Goal: Task Accomplishment & Management: Complete application form

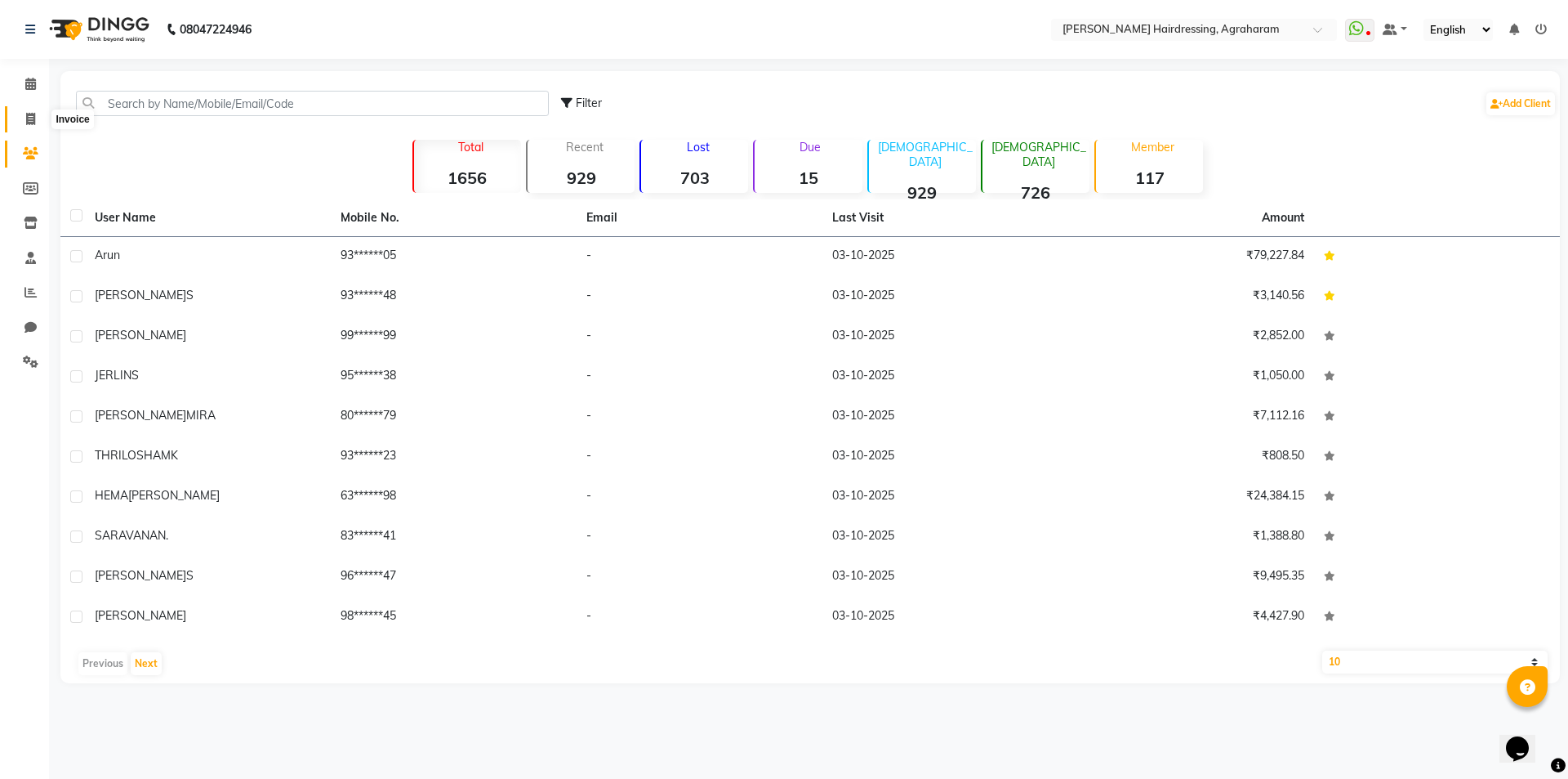
click at [21, 118] on span at bounding box center [30, 119] width 29 height 19
select select "service"
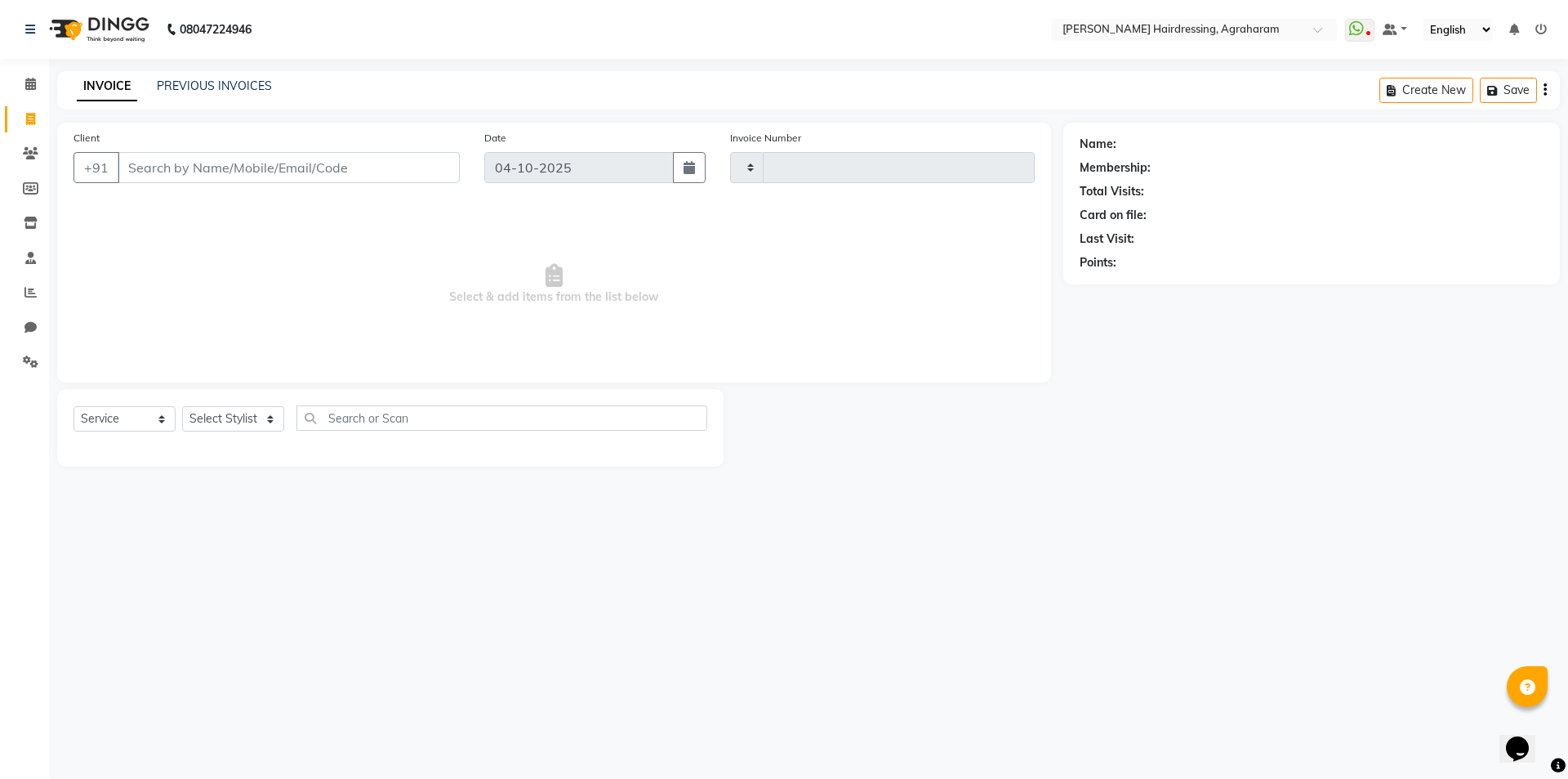
type input "3130"
select select "7962"
click at [149, 176] on input "Client" at bounding box center [289, 168] width 342 height 31
click at [155, 179] on input "Client" at bounding box center [289, 168] width 342 height 31
paste input "9445008136"
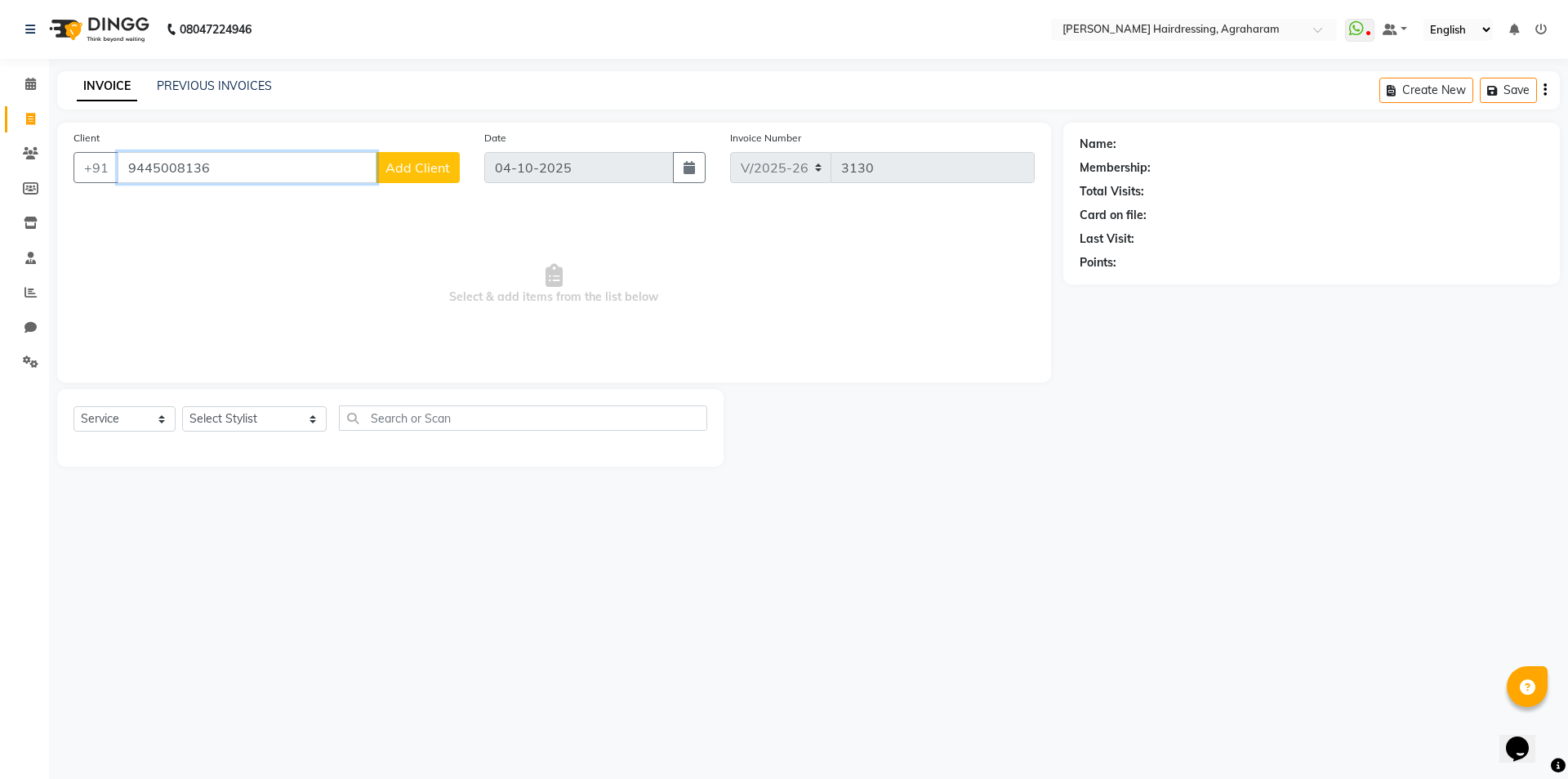
click at [234, 174] on input "9445008136" at bounding box center [247, 168] width 259 height 31
type input "9"
click at [238, 204] on span "KOTTAIKUMAR DGP" at bounding box center [200, 205] width 125 height 16
type input "95******99"
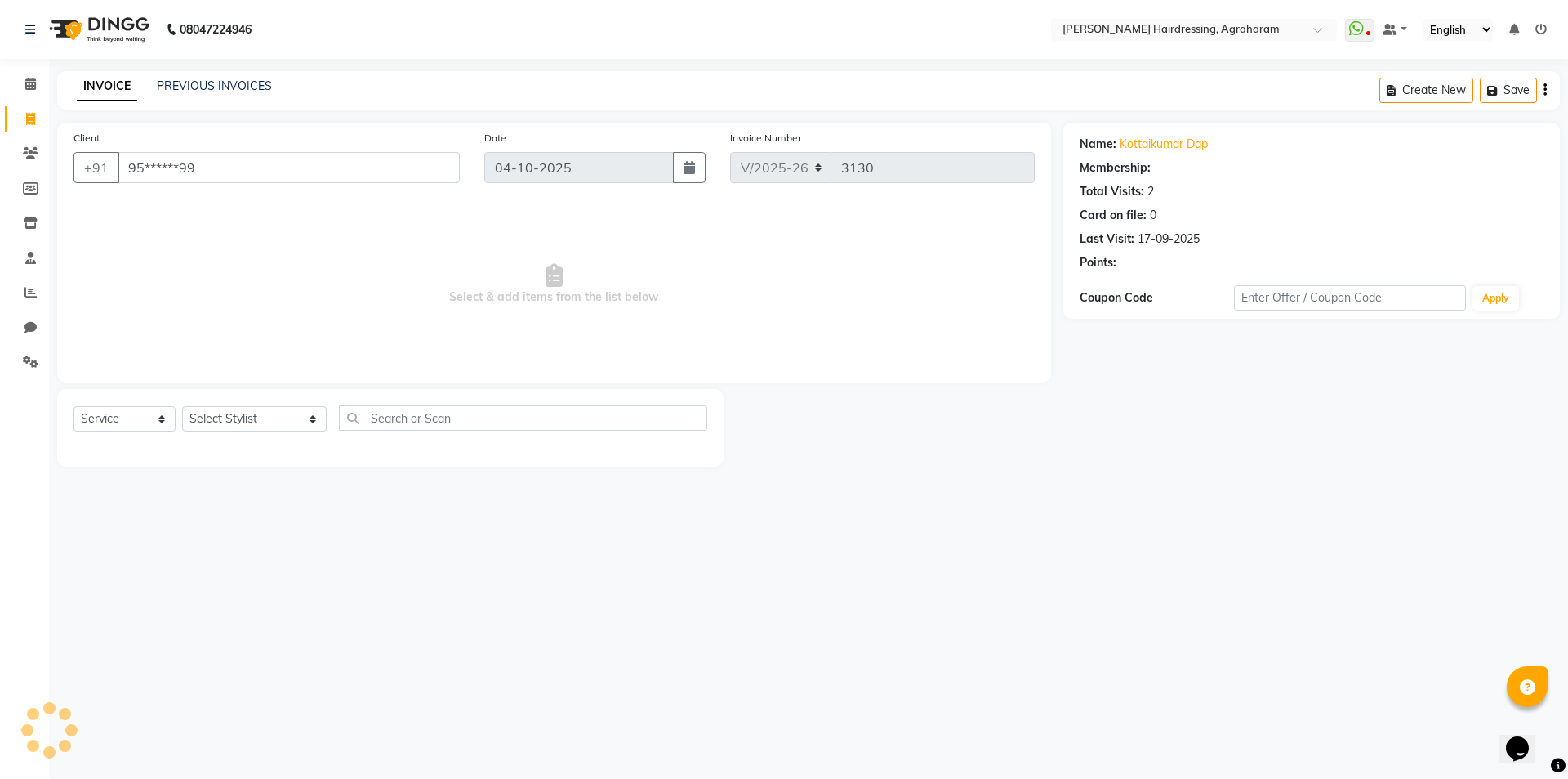
select select "1: Object"
click at [257, 417] on select "Select Stylist AASH MUHAMMED AFTAB AKASH ARSU DIPIKA GOMATHI S JANU KANIMOZHI M…" at bounding box center [254, 419] width 145 height 26
select select "72525"
click at [182, 406] on select "Select Stylist AASH MUHAMMED AFTAB AKASH ARSU DIPIKA GOMATHI S JANU KANIMOZHI M…" at bounding box center [254, 419] width 145 height 26
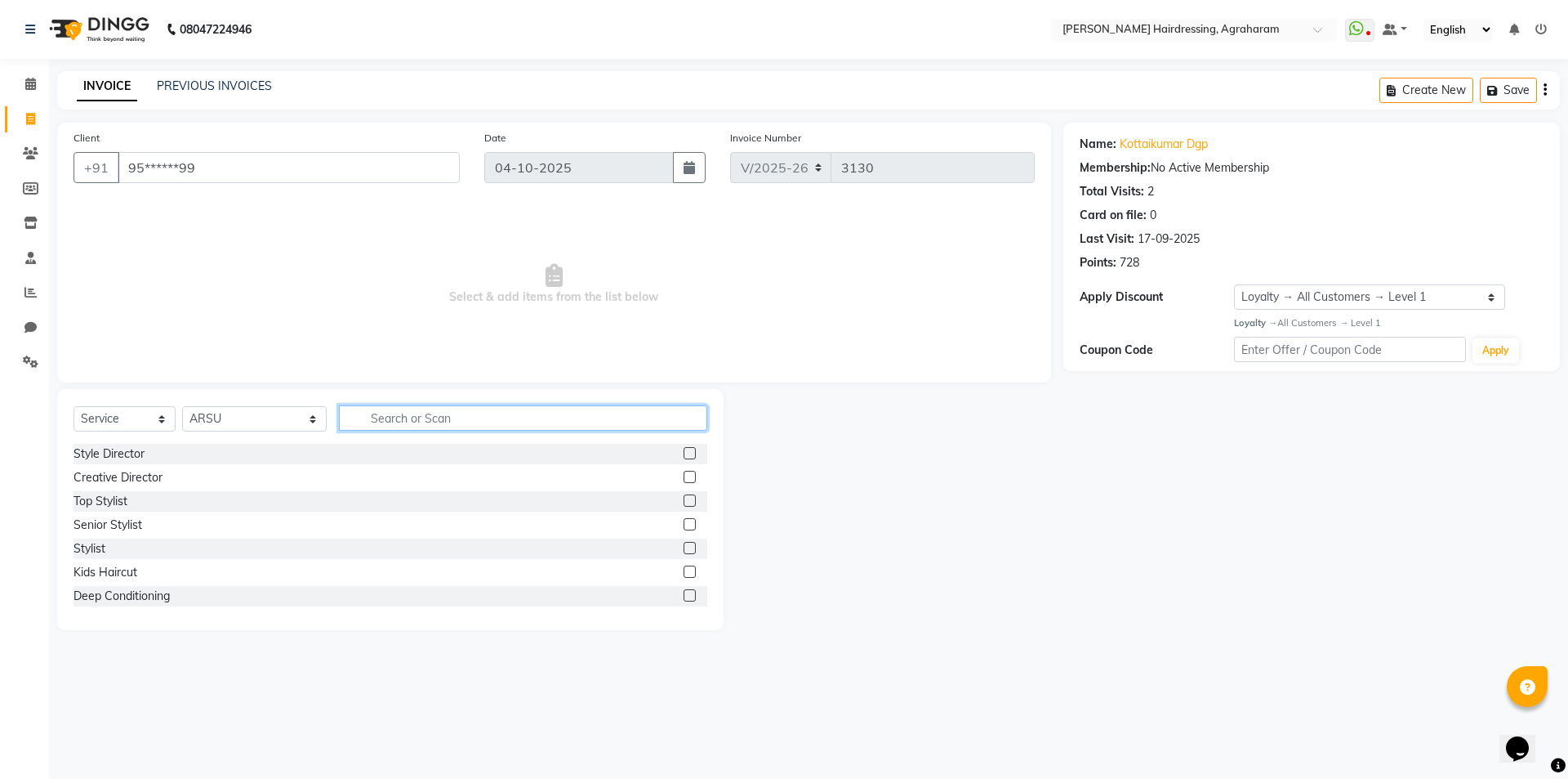
click at [356, 413] on input "text" at bounding box center [523, 418] width 368 height 26
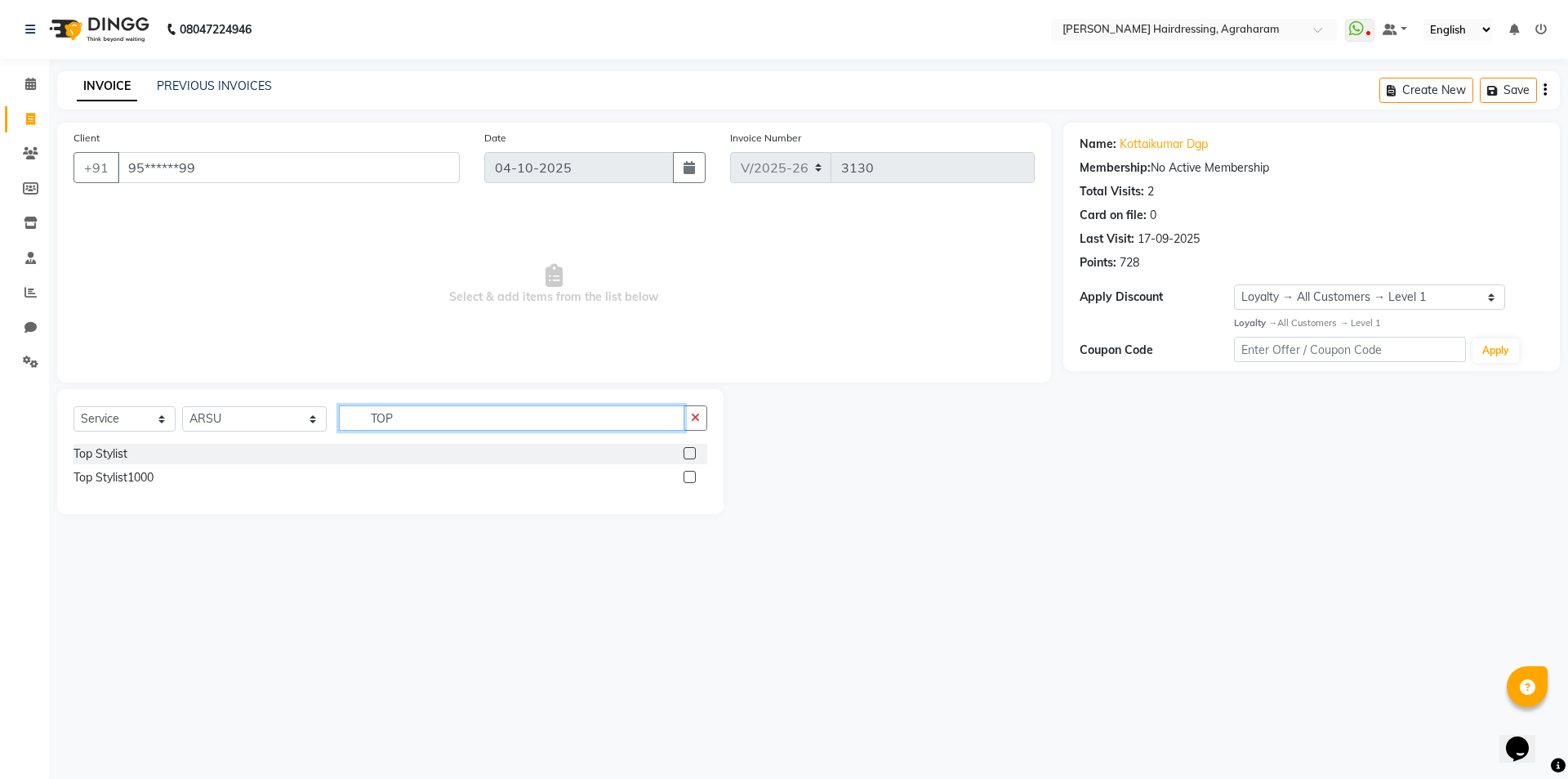
type input "TOP"
click at [690, 450] on label at bounding box center [689, 452] width 12 height 12
click at [690, 450] on input "checkbox" at bounding box center [688, 453] width 11 height 11
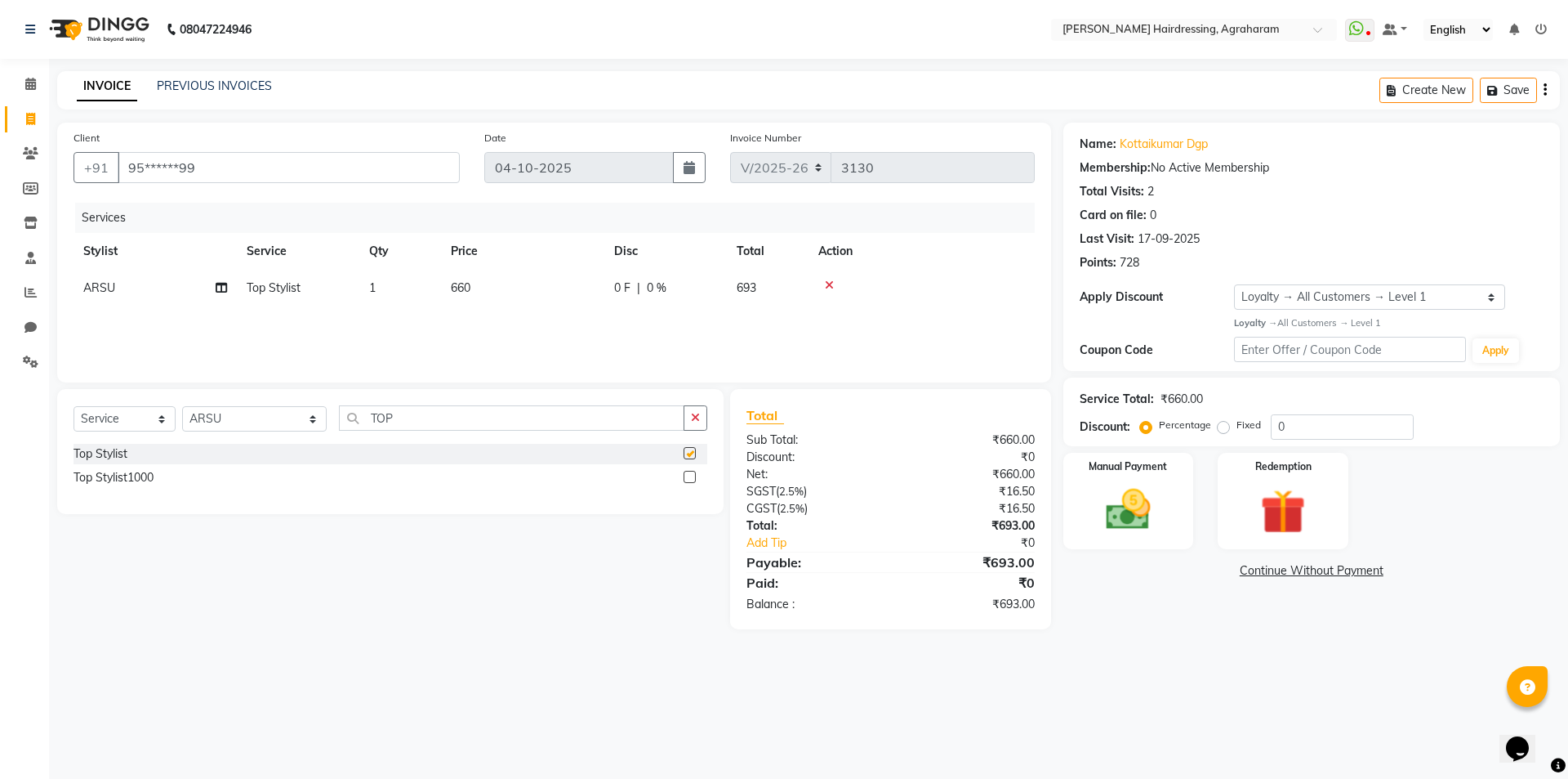
checkbox input "false"
click at [368, 420] on input "TOP" at bounding box center [511, 418] width 345 height 26
type input "T"
type input "ZERO"
click at [686, 453] on label at bounding box center [689, 452] width 12 height 12
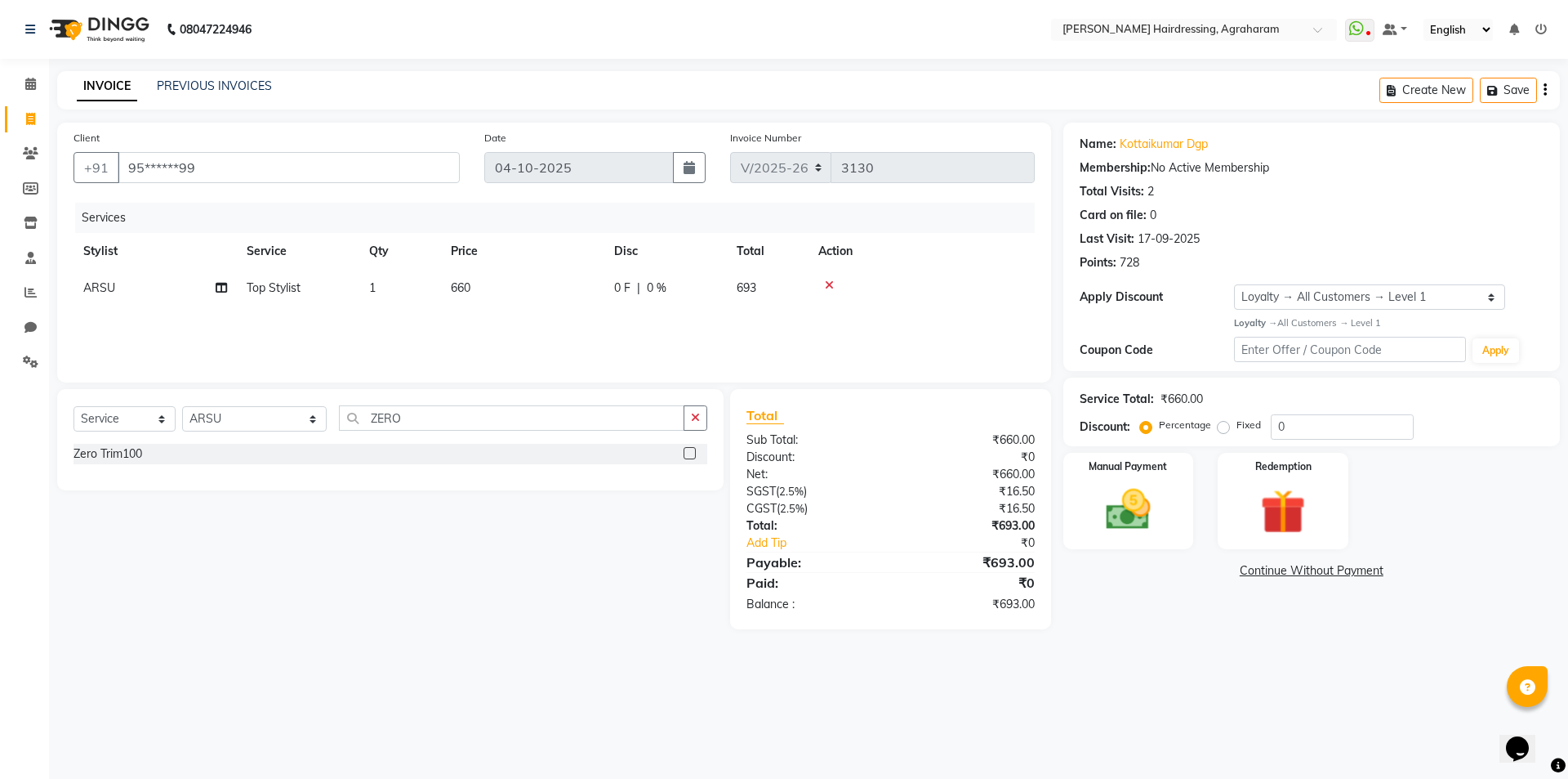
click at [686, 453] on input "checkbox" at bounding box center [688, 453] width 11 height 11
checkbox input "false"
click at [1338, 436] on input "0" at bounding box center [1342, 427] width 143 height 26
type input "20"
drag, startPoint x: 1127, startPoint y: 523, endPoint x: 1147, endPoint y: 526, distance: 20.2
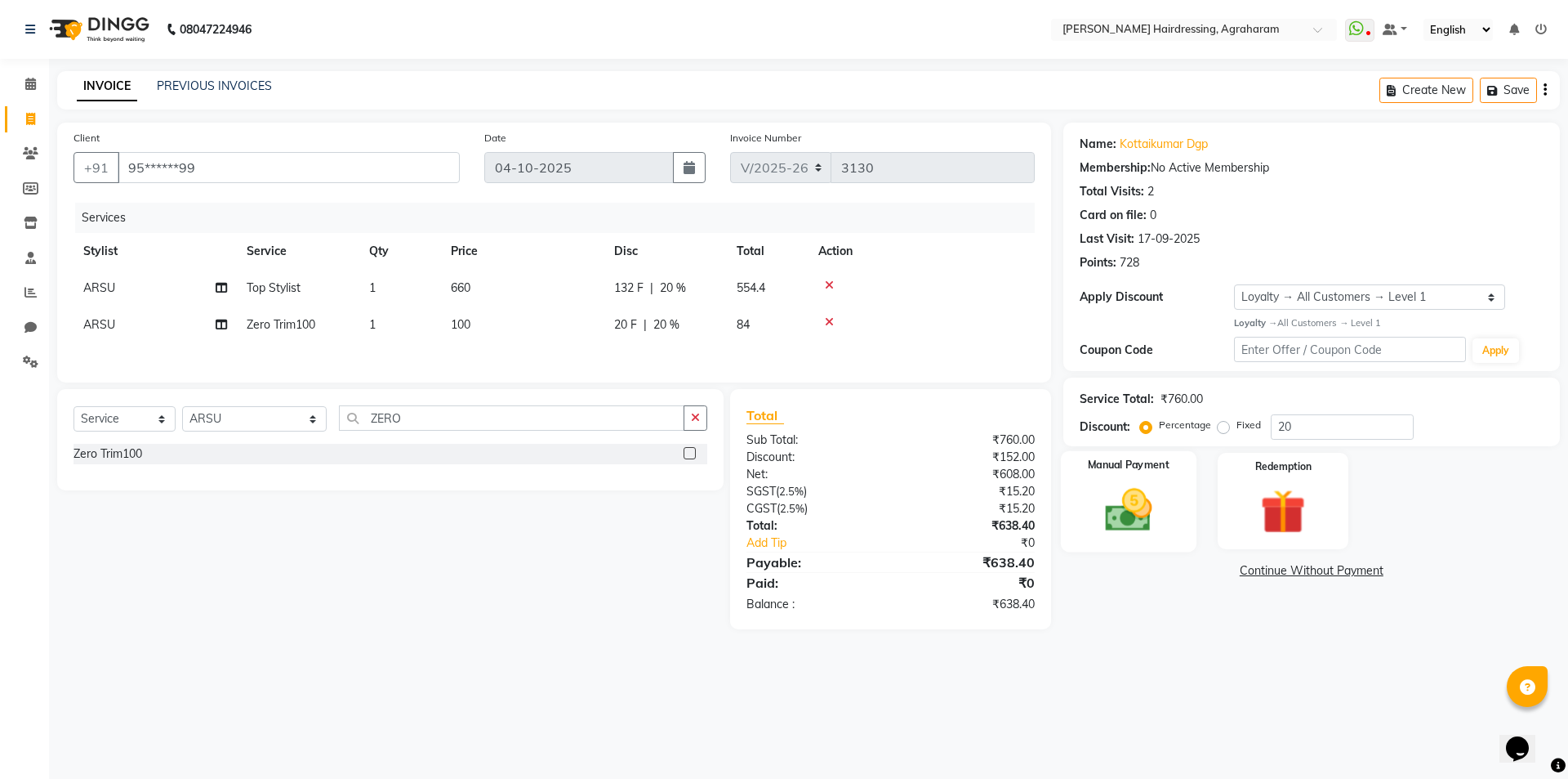
click at [1127, 522] on img at bounding box center [1128, 510] width 76 height 54
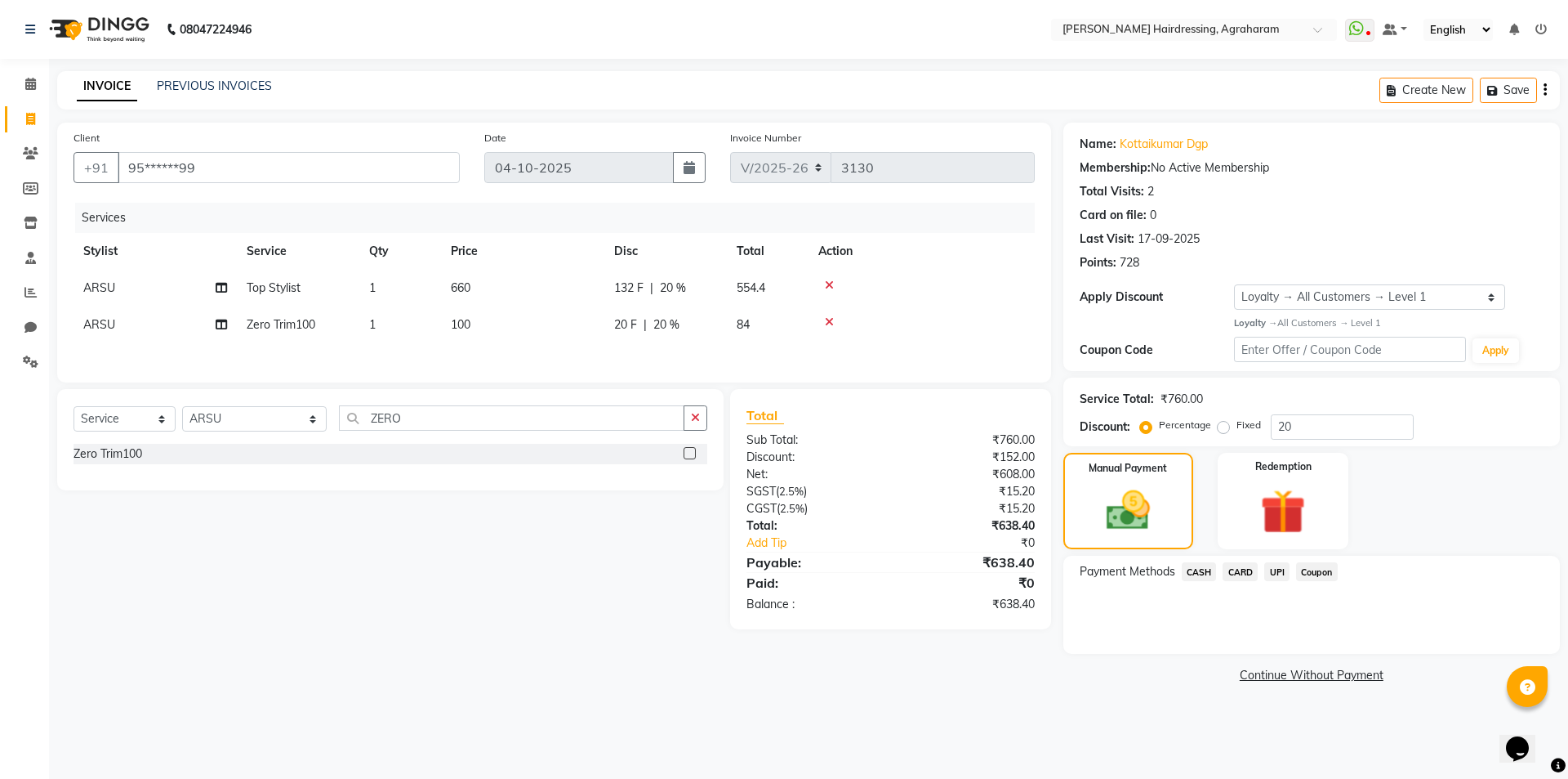
click at [1205, 567] on span "CASH" at bounding box center [1199, 571] width 35 height 19
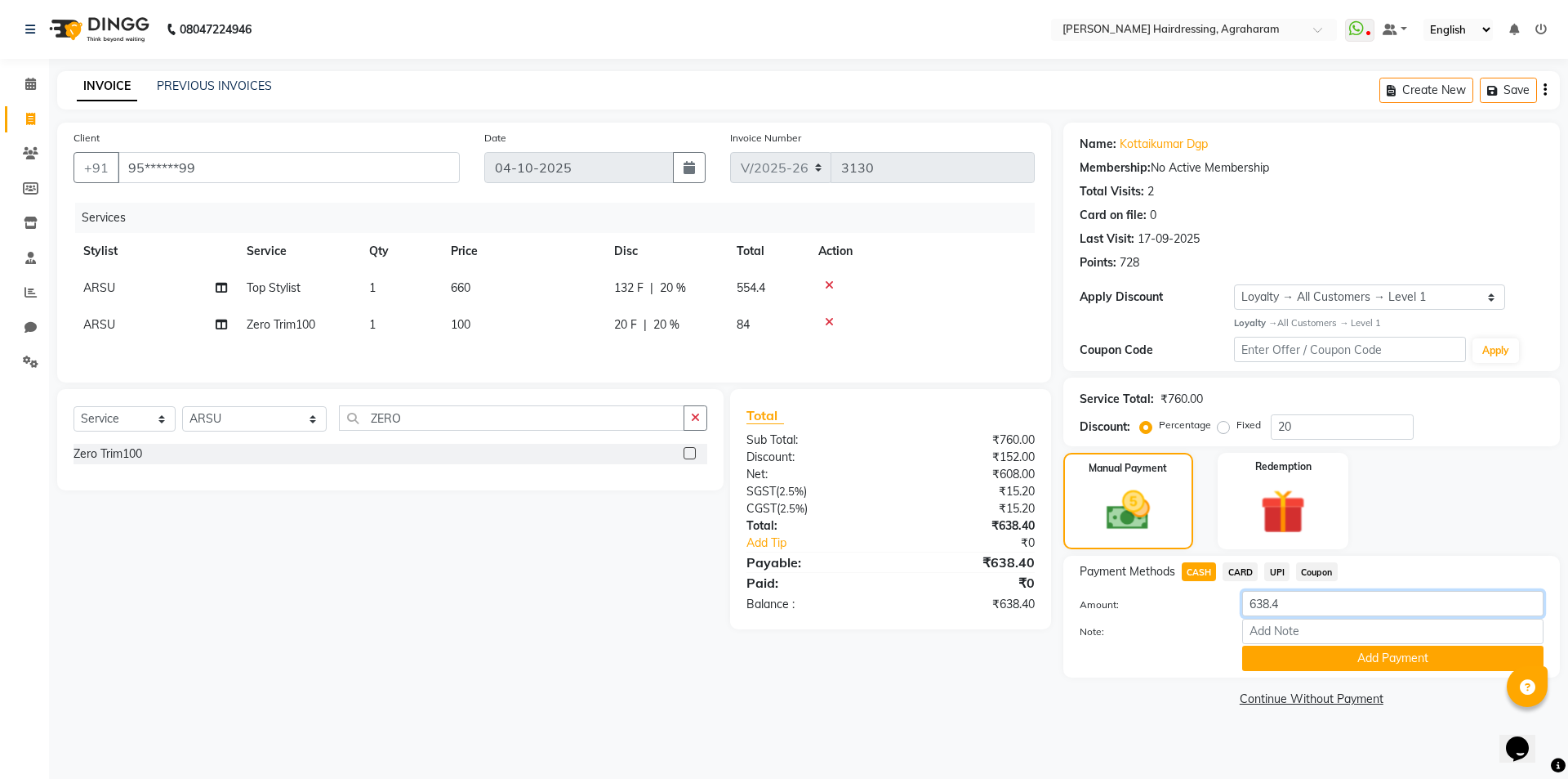
click at [1292, 593] on input "638.4" at bounding box center [1393, 603] width 301 height 26
type input "6"
type input "700"
click at [1389, 664] on button "Add Payment" at bounding box center [1393, 658] width 301 height 26
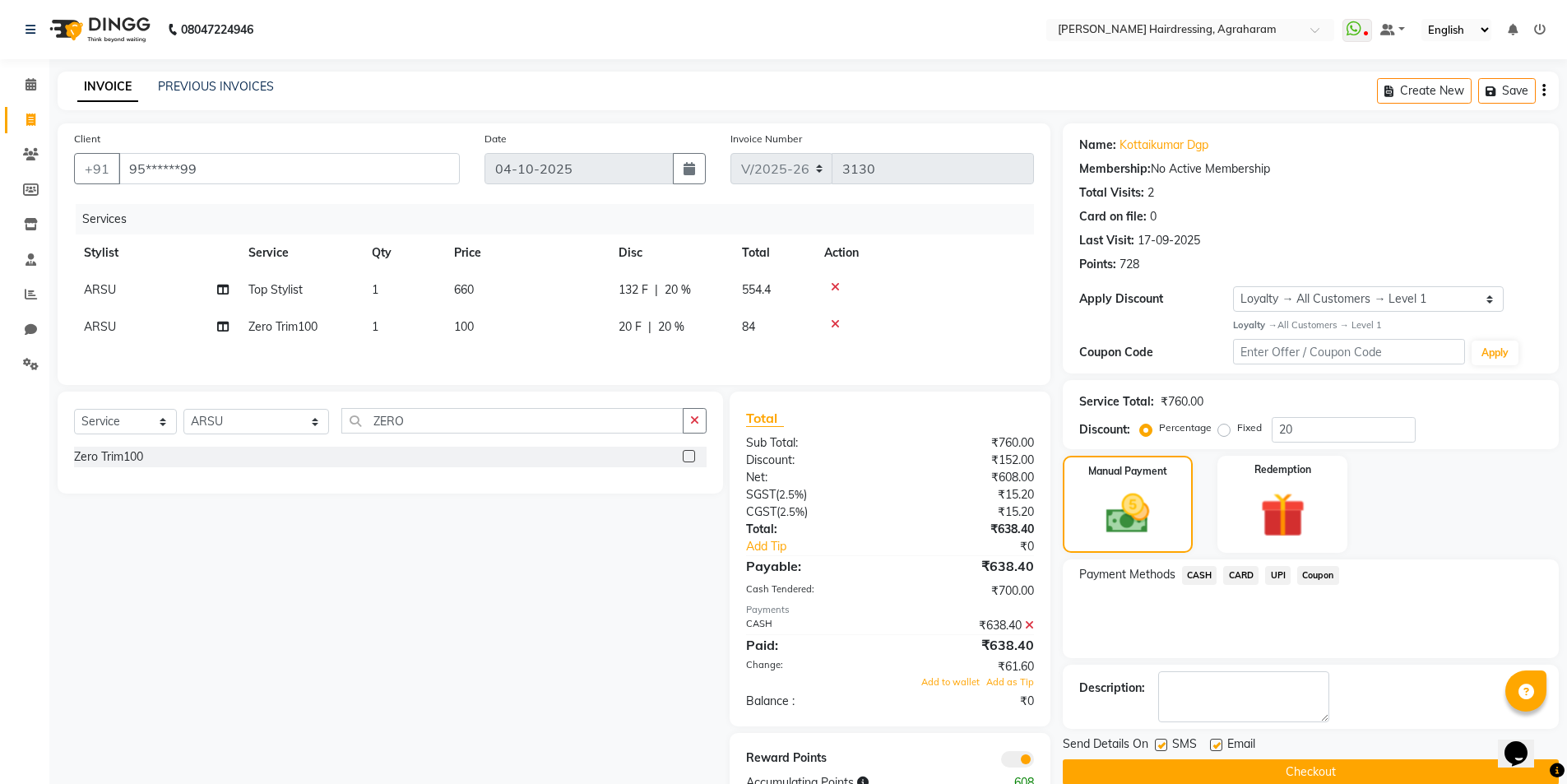
scroll to position [51, 0]
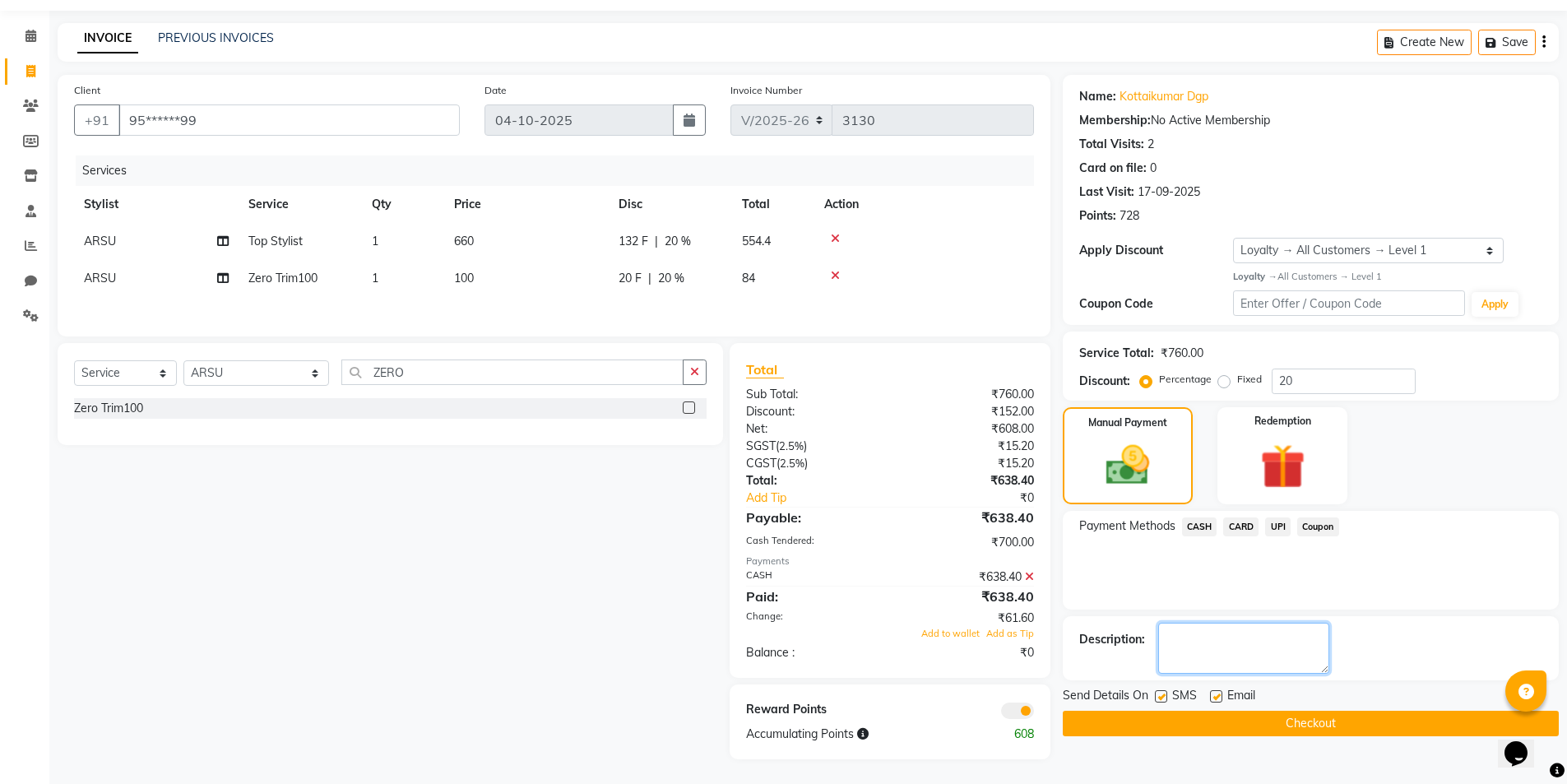
click at [1261, 649] on textarea at bounding box center [1243, 648] width 171 height 51
type textarea "62 /-EXCESS -NEXT BILL ADJUST"
click at [1322, 719] on button "Checkout" at bounding box center [1310, 723] width 496 height 26
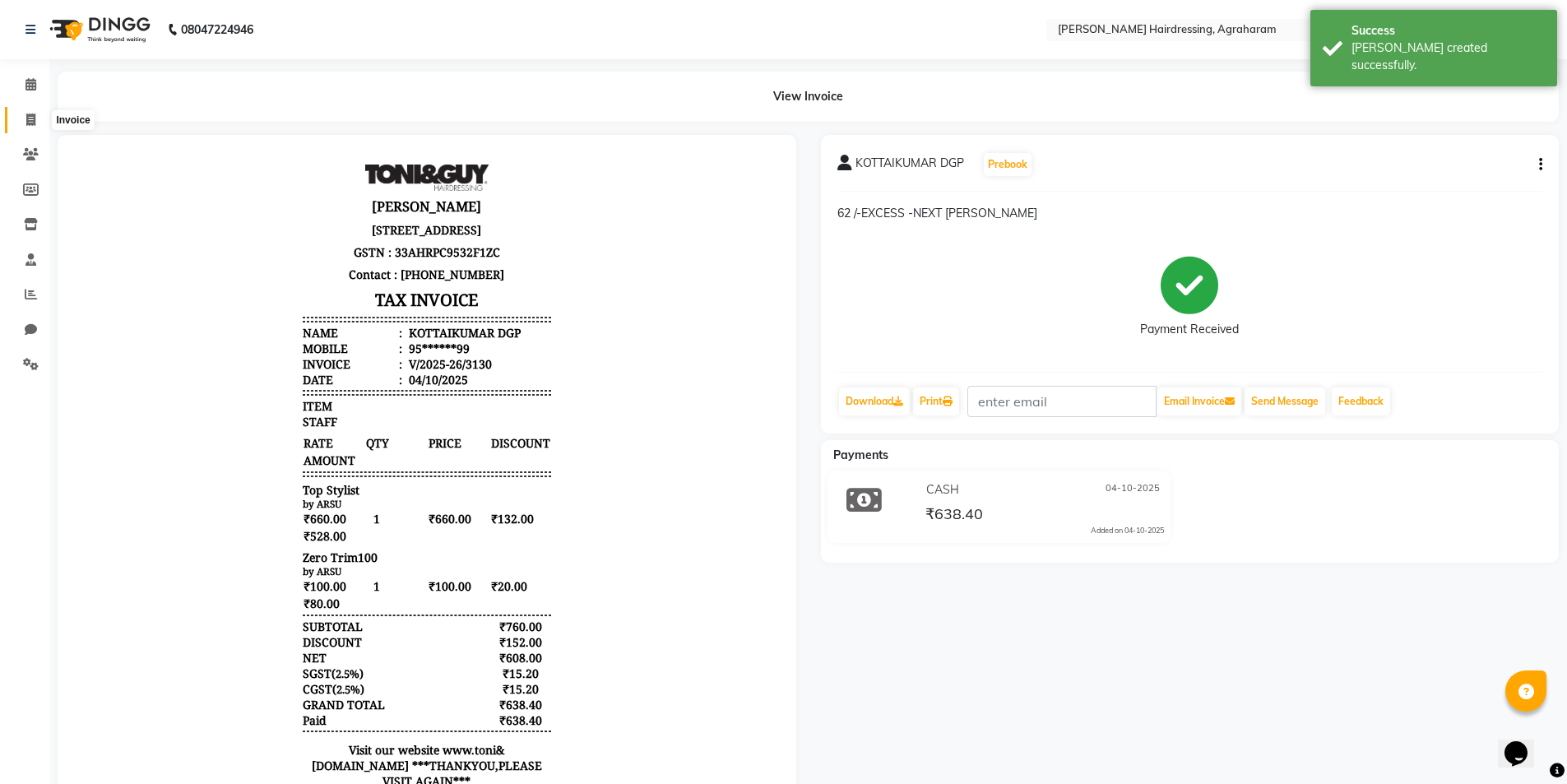
click at [32, 120] on icon at bounding box center [31, 119] width 9 height 12
select select "7962"
select select "service"
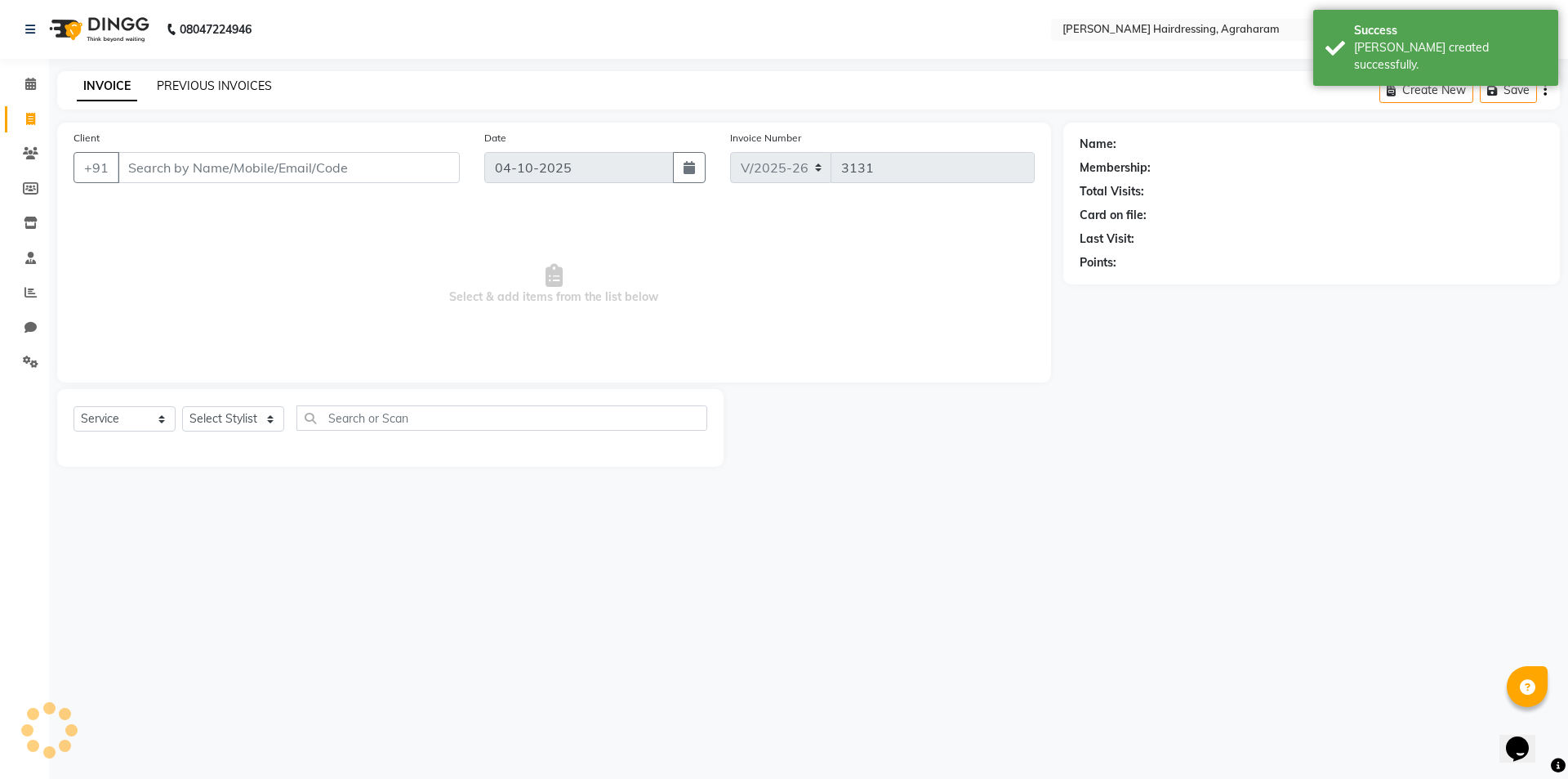
click at [226, 86] on link "PREVIOUS INVOICES" at bounding box center [215, 86] width 115 height 15
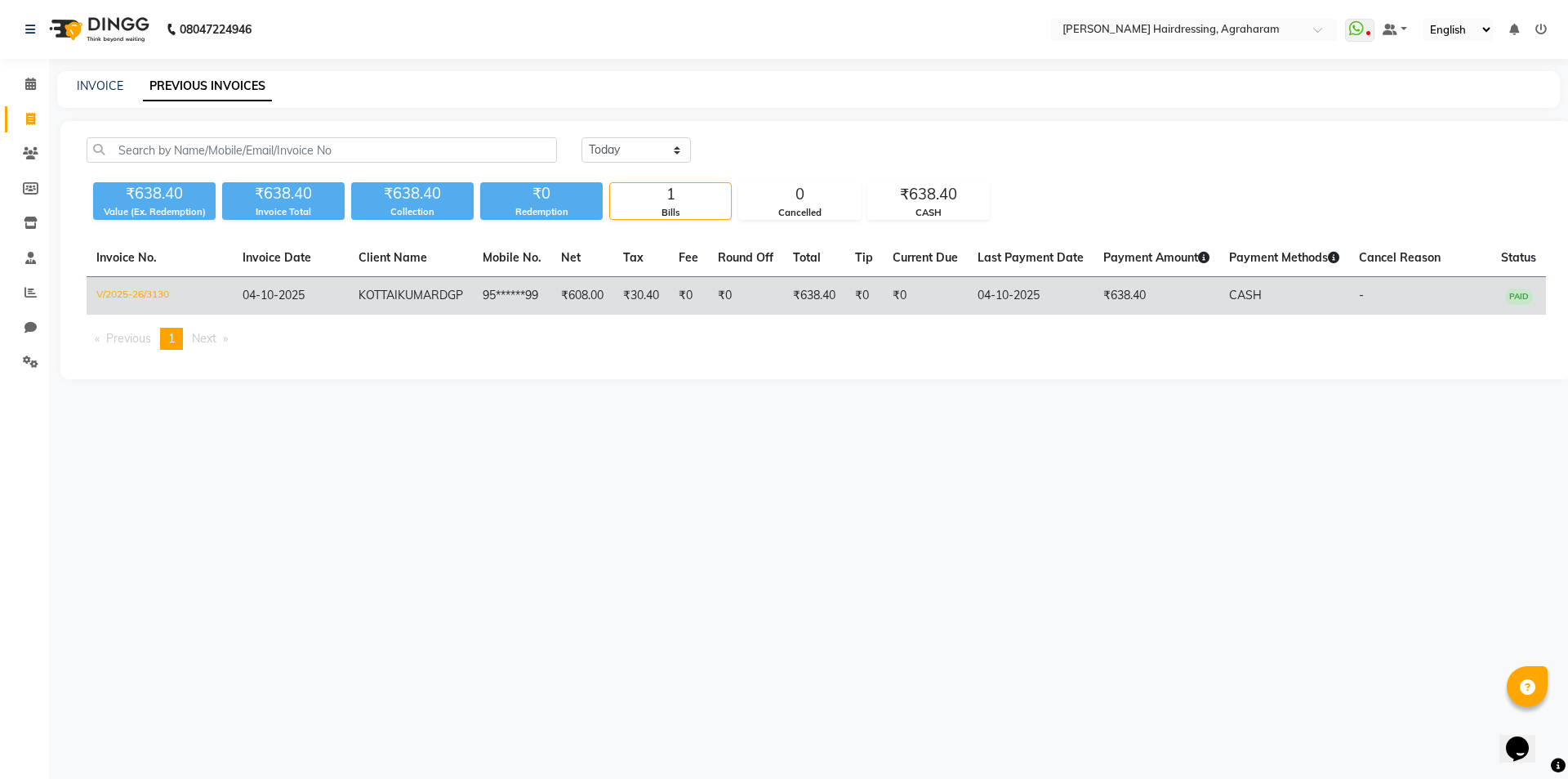
click at [437, 300] on span "KOTTAIKUMAR" at bounding box center [399, 295] width 81 height 15
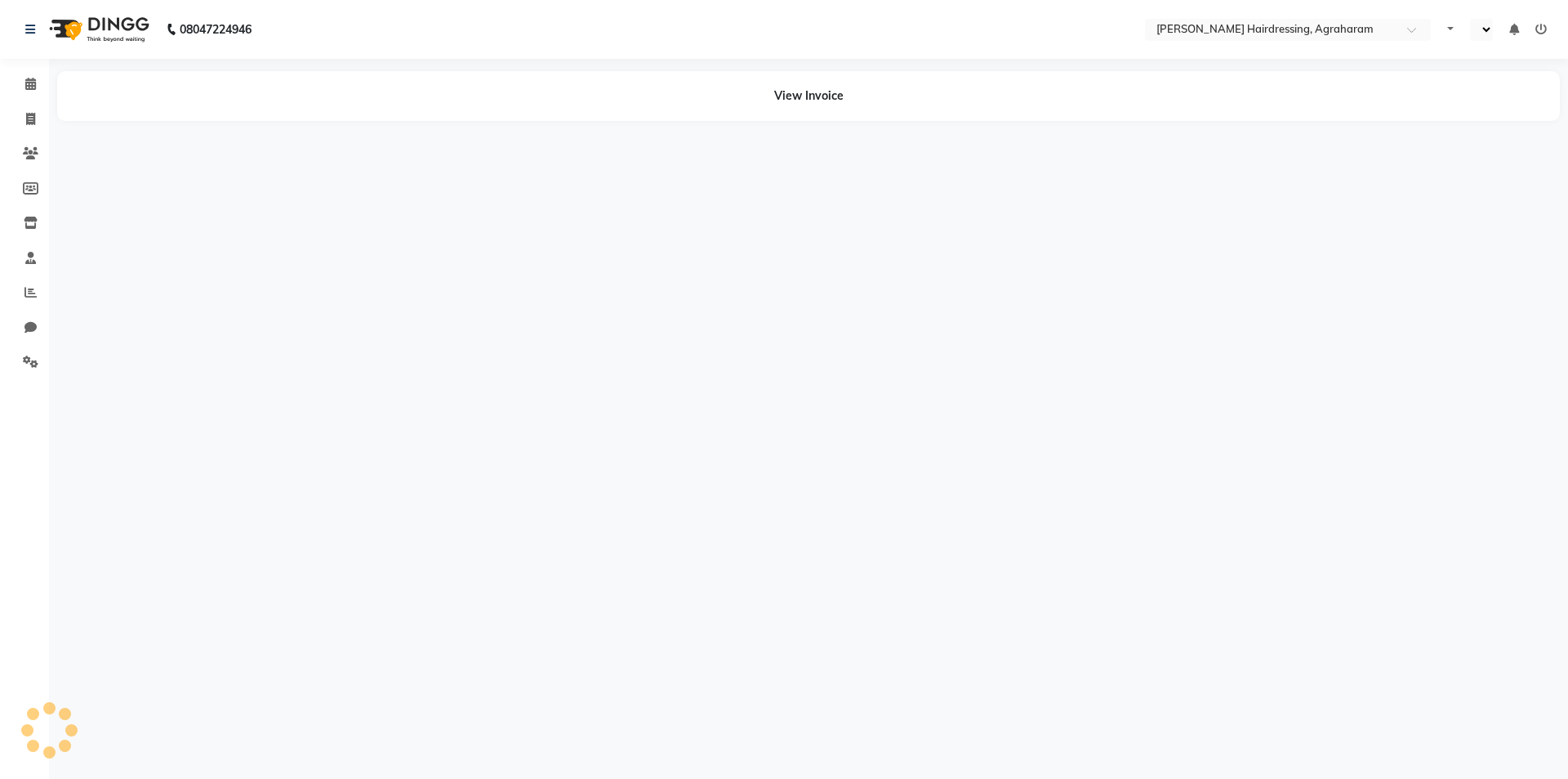
select select "en"
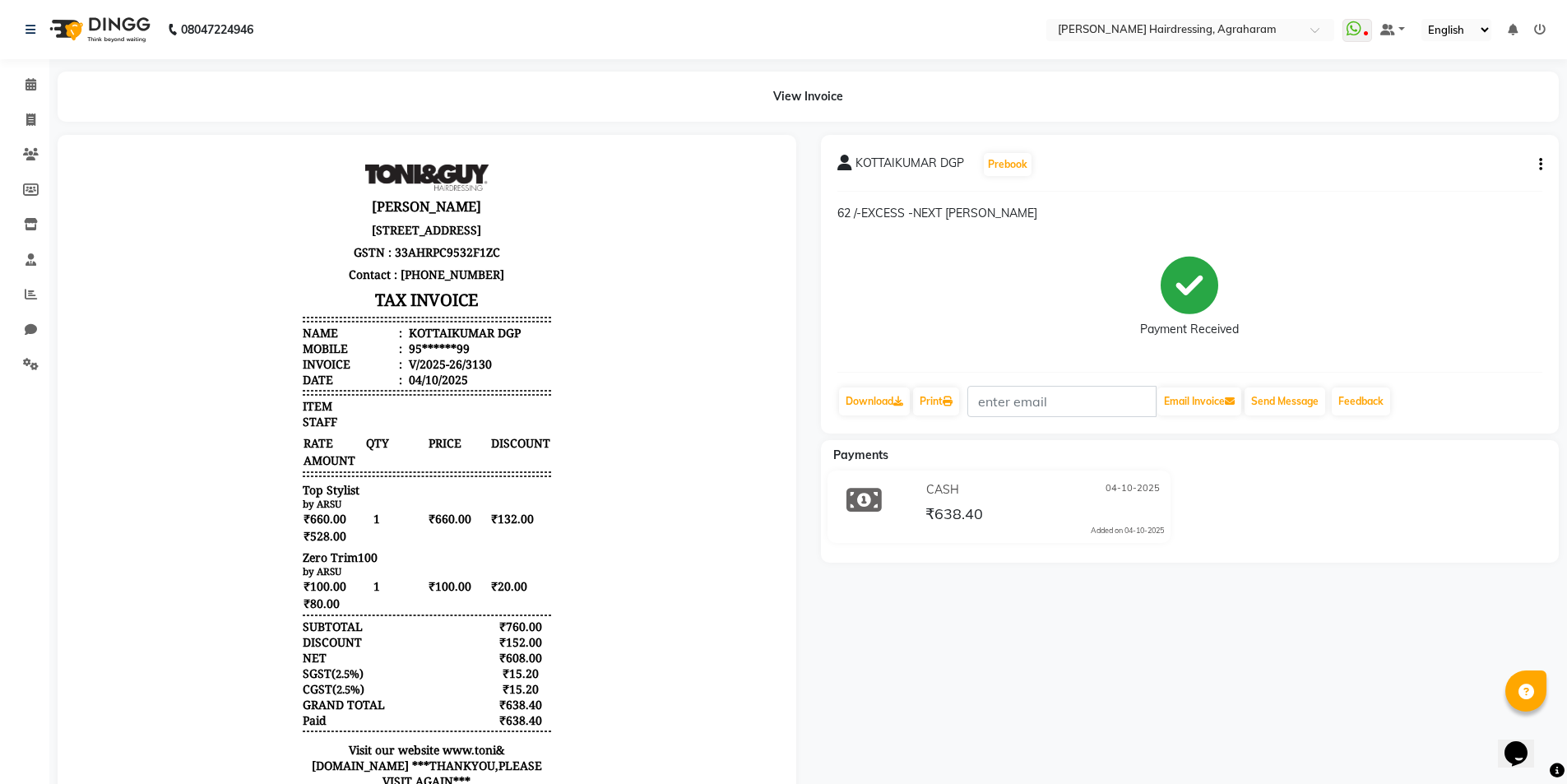
click at [1542, 165] on div "KOTTAIKUMAR DGP Prebook 62 /-EXCESS -NEXT BILL ADJUST Payment Received Download…" at bounding box center [1190, 284] width 739 height 299
click at [1541, 165] on icon "button" at bounding box center [1540, 165] width 3 height 1
click at [1127, 152] on div "KOTTAIKUMAR DGP Prebook" at bounding box center [1190, 165] width 706 height 26
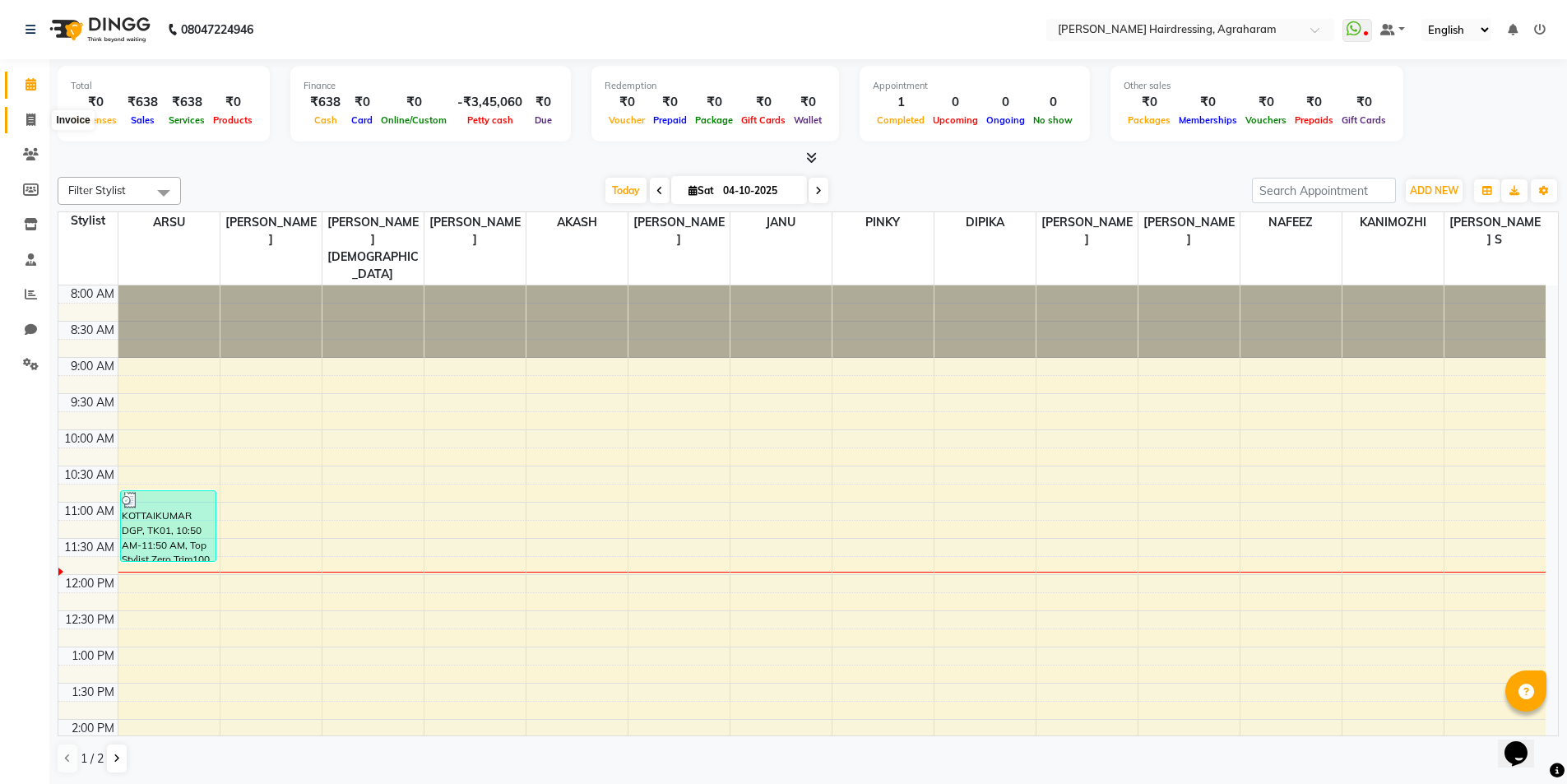
click at [26, 126] on span at bounding box center [31, 120] width 29 height 19
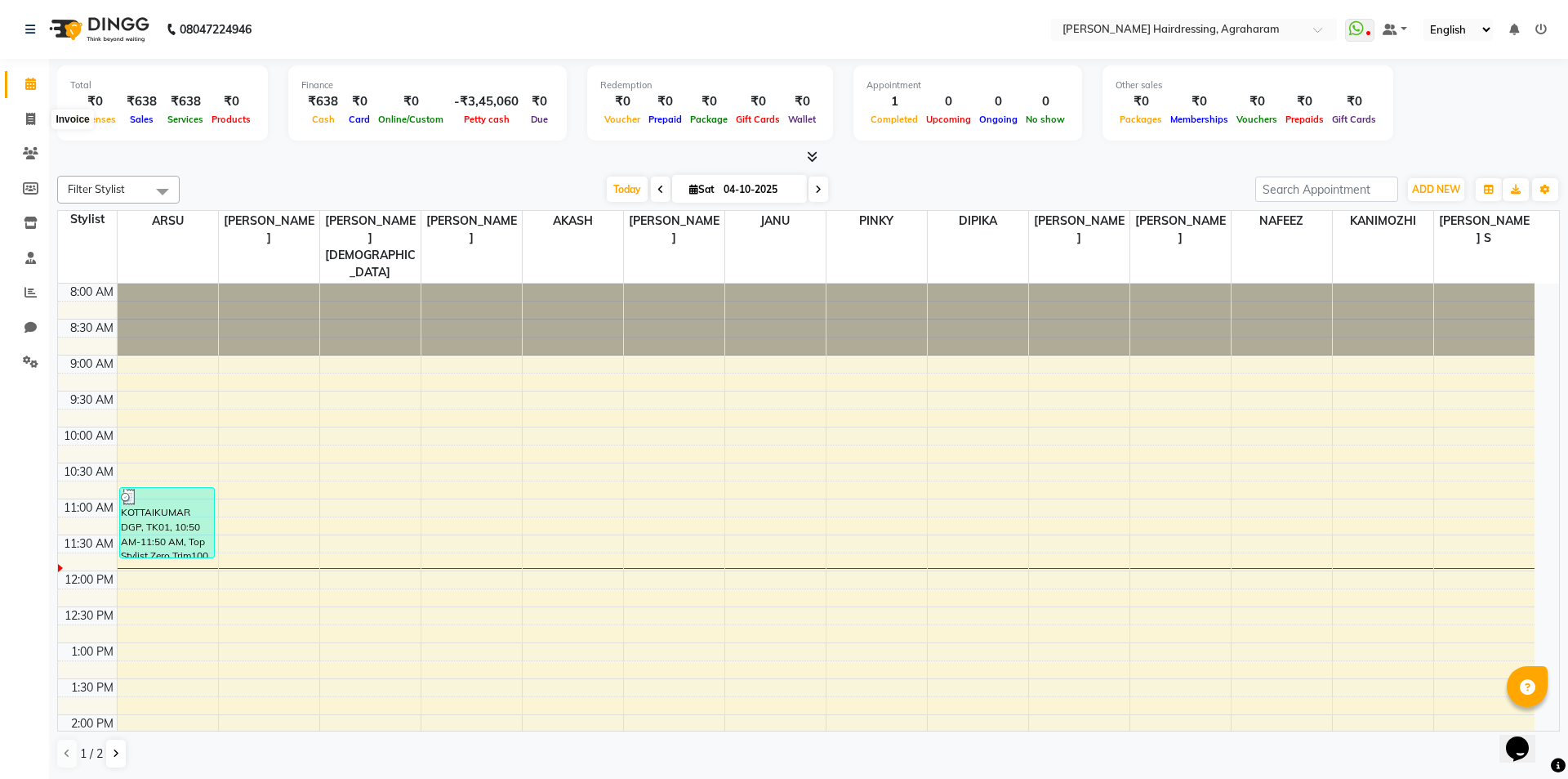
select select "service"
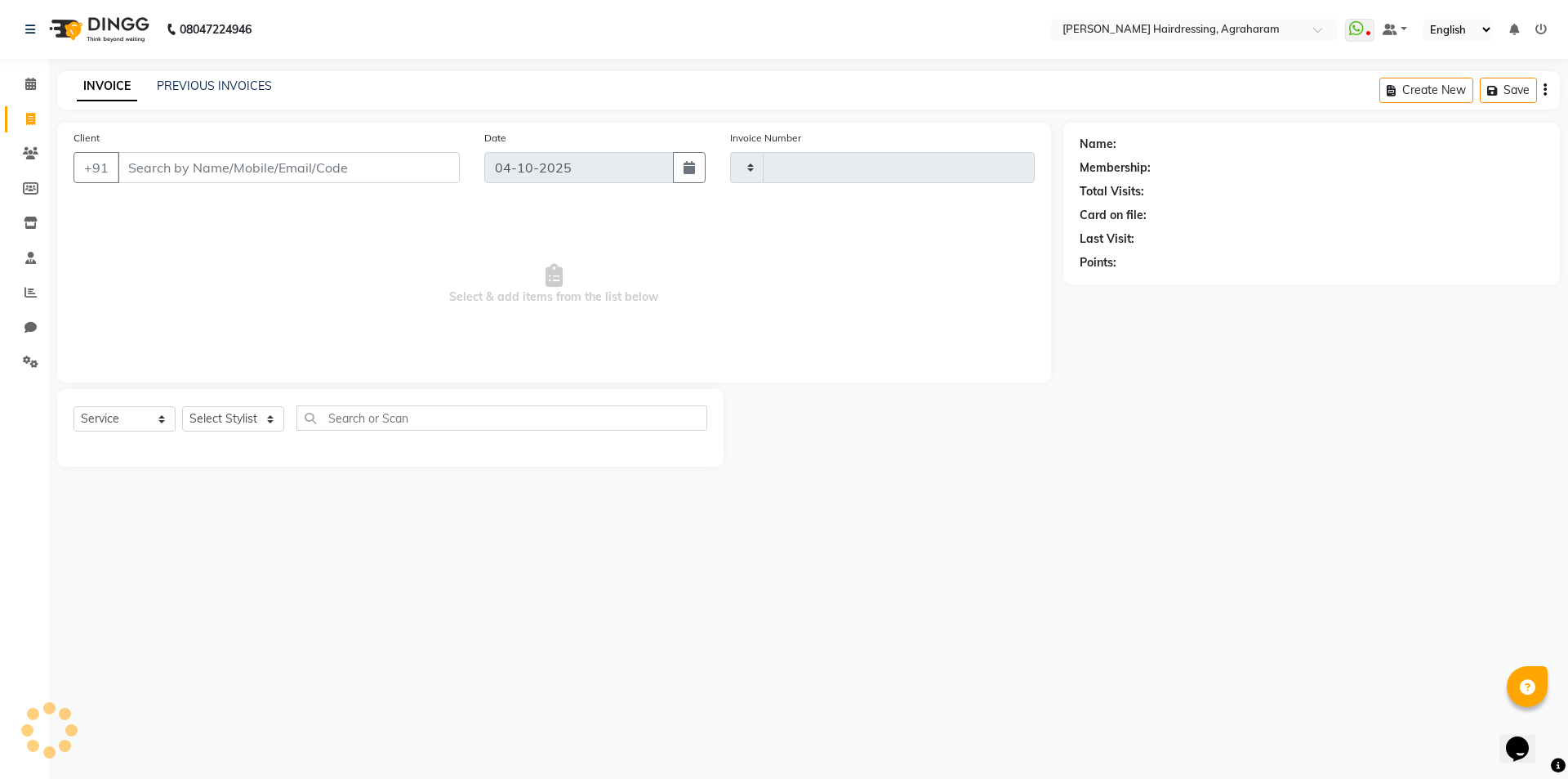
type input "3131"
select select "7962"
click at [192, 83] on link "PREVIOUS INVOICES" at bounding box center [215, 86] width 115 height 15
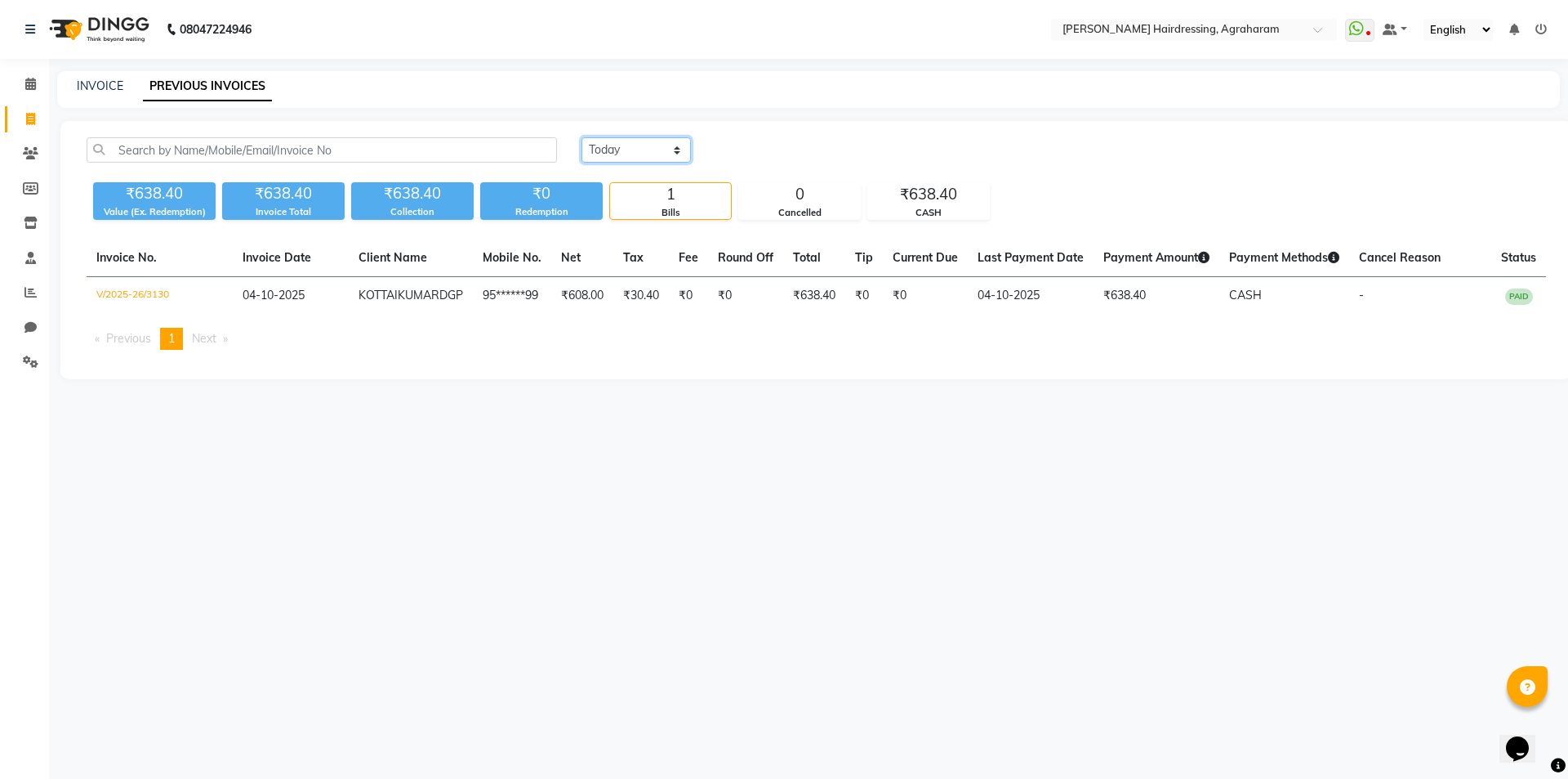
click at [664, 147] on select "[DATE] [DATE] Custom Range" at bounding box center [636, 150] width 109 height 26
click at [581, 137] on select "[DATE] [DATE] Custom Range" at bounding box center [636, 150] width 109 height 26
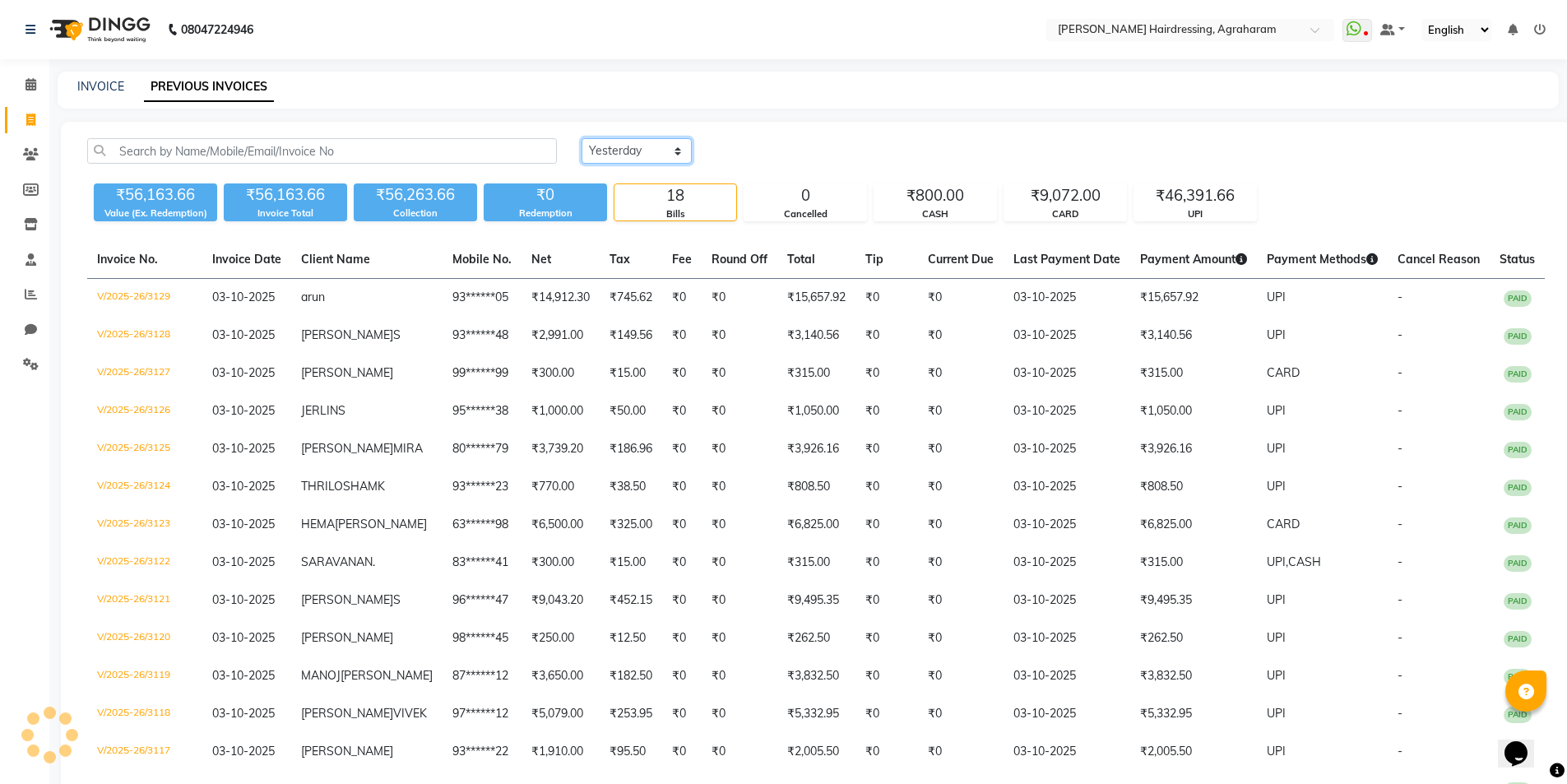
click at [679, 155] on select "[DATE] [DATE] Custom Range" at bounding box center [636, 151] width 110 height 26
click at [652, 131] on div "[DATE] [DATE] Custom Range ₹56,163.66 Value (Ex. Redemption) ₹56,163.66 Invoice…" at bounding box center [816, 573] width 1511 height 903
click at [649, 155] on select "[DATE] [DATE] Custom Range" at bounding box center [636, 151] width 110 height 26
select select "range"
click at [581, 138] on select "[DATE] [DATE] Custom Range" at bounding box center [636, 151] width 110 height 26
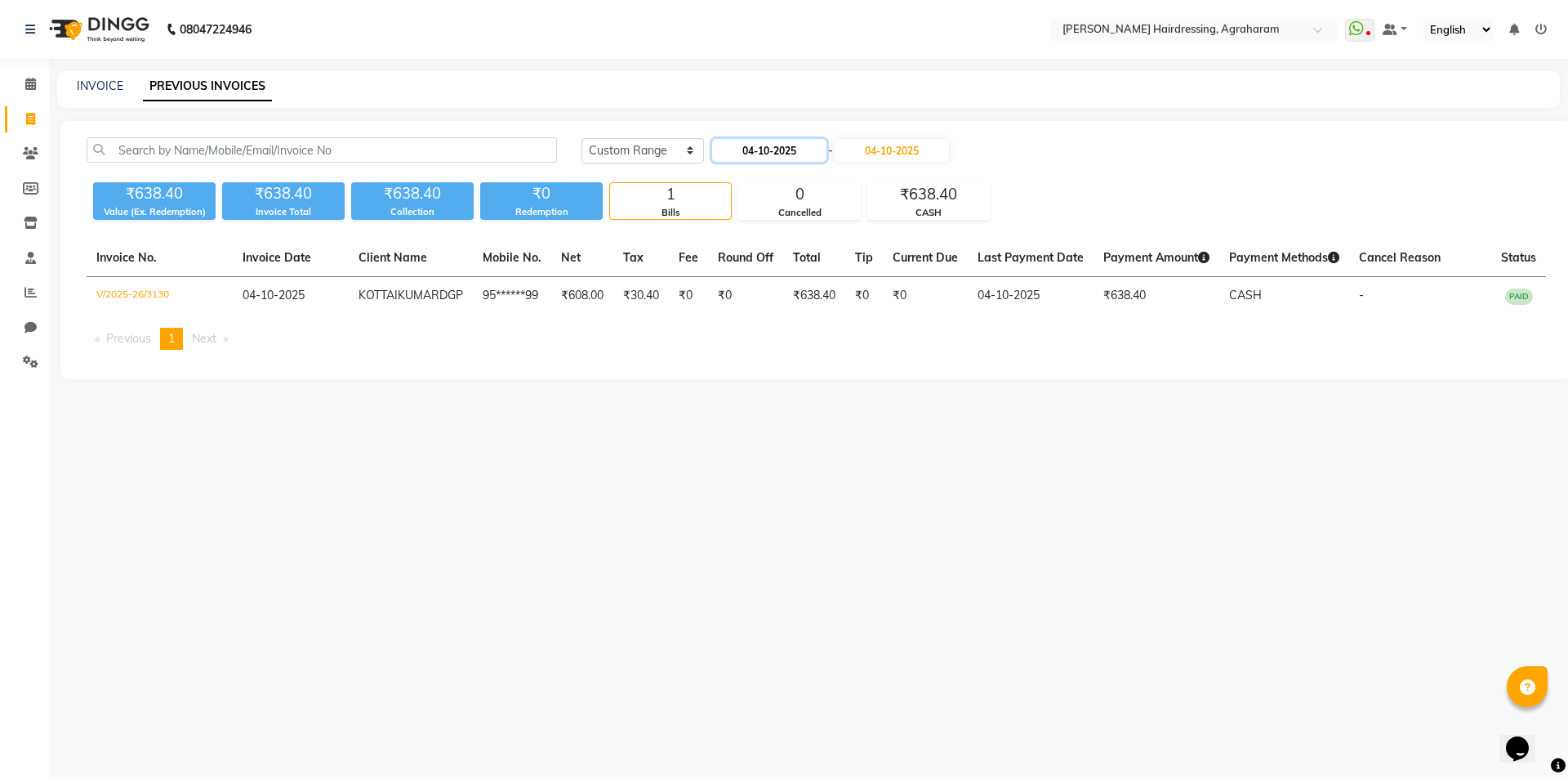
click at [733, 148] on input "04-10-2025" at bounding box center [769, 151] width 114 height 23
select select "10"
select select "2025"
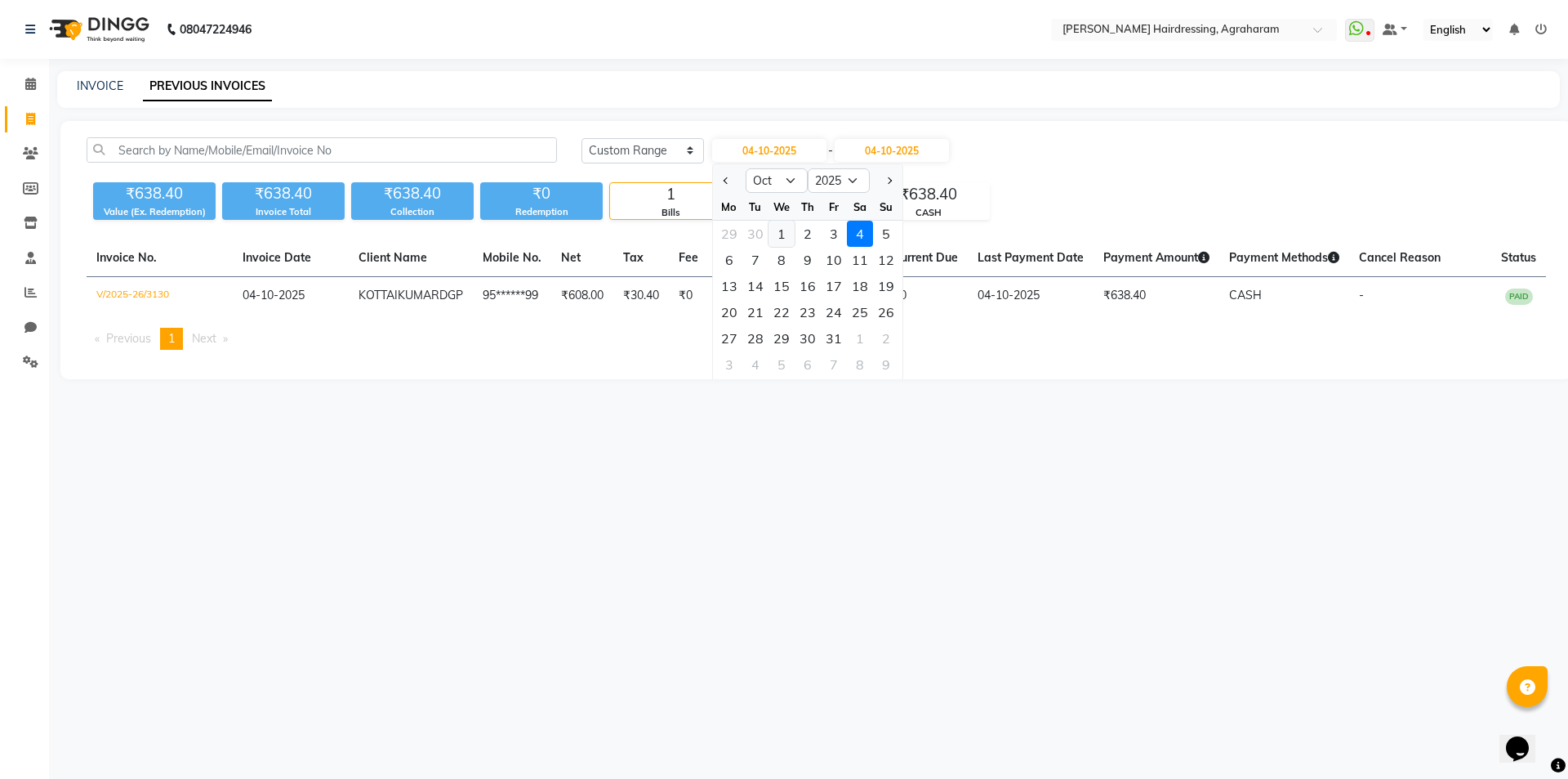
click at [786, 234] on div "1" at bounding box center [782, 234] width 26 height 26
type input "01-10-2025"
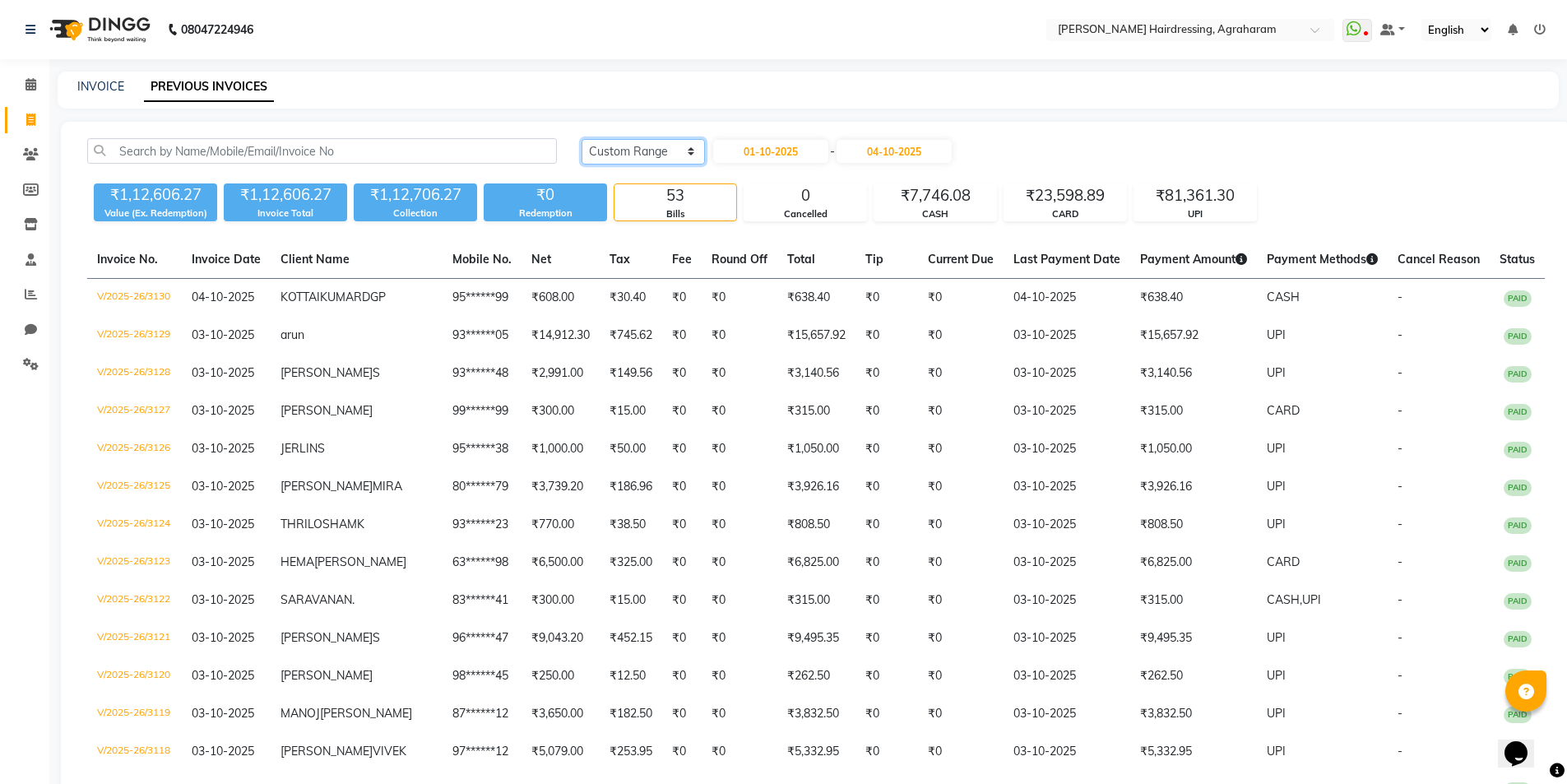
click at [676, 153] on select "[DATE] [DATE] Custom Range" at bounding box center [643, 152] width 123 height 26
select select "today"
click at [581, 139] on select "[DATE] [DATE] Custom Range" at bounding box center [643, 152] width 123 height 26
